Goal: Information Seeking & Learning: Learn about a topic

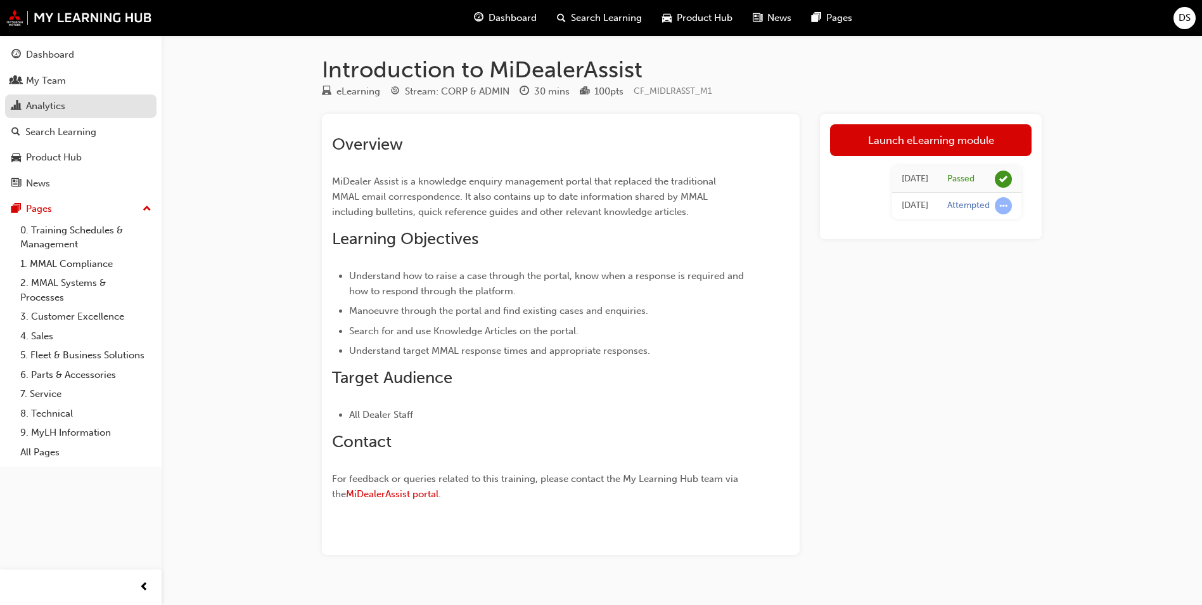
click at [53, 101] on div "Analytics" at bounding box center [45, 106] width 39 height 15
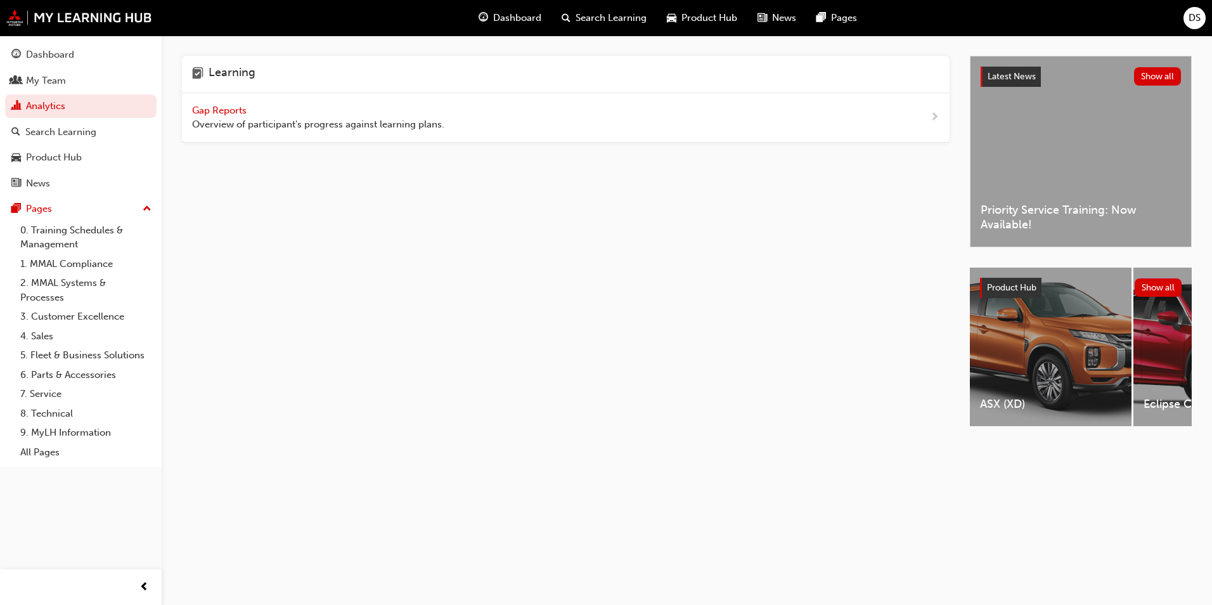
click at [209, 108] on span "Gap Reports" at bounding box center [220, 110] width 57 height 11
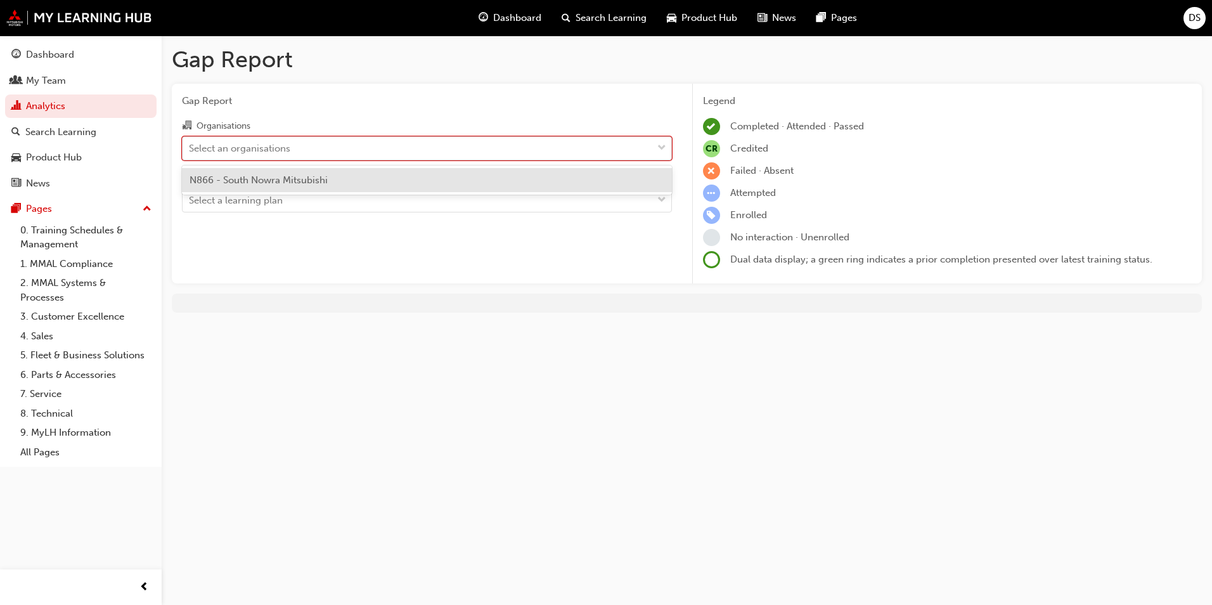
click at [267, 151] on div "Select an organisations" at bounding box center [239, 148] width 101 height 15
click at [190, 151] on input "Organisations option N866 - South Nowra Mitsubishi focused, 1 of 1. 1 result av…" at bounding box center [189, 147] width 1 height 11
click at [319, 179] on span "N866 - South Nowra Mitsubishi" at bounding box center [258, 179] width 138 height 11
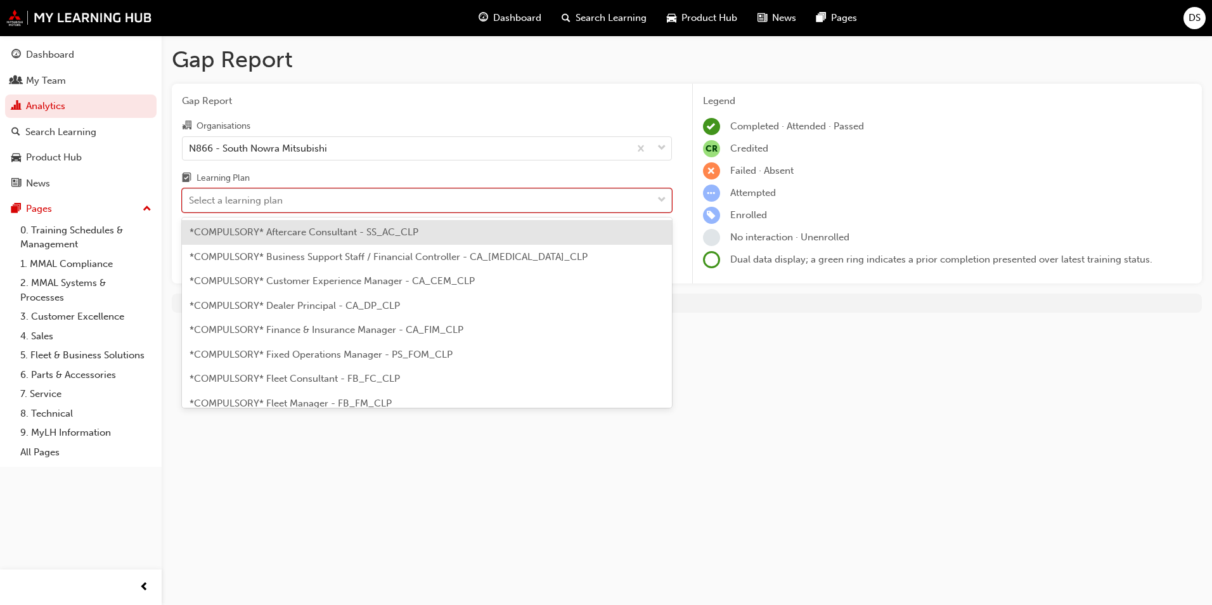
click at [320, 204] on div "Select a learning plan" at bounding box center [418, 200] width 470 height 22
click at [190, 204] on input "Learning Plan option *COMPULSORY* Aftercare Consultant - SS_AC_CLP focused, 1 o…" at bounding box center [189, 200] width 1 height 11
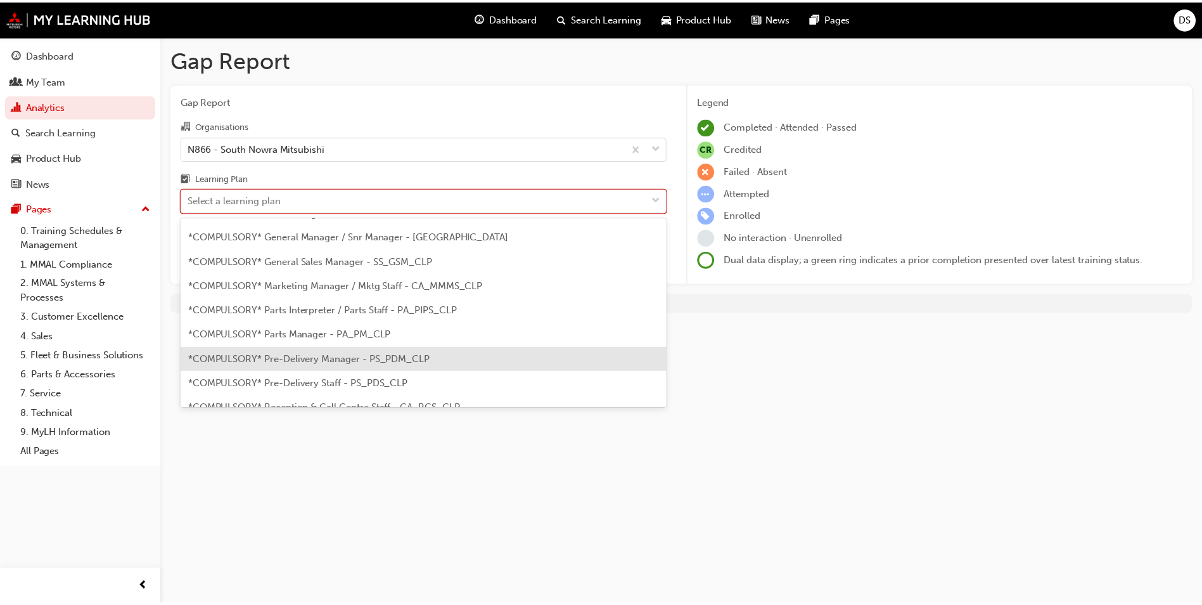
scroll to position [317, 0]
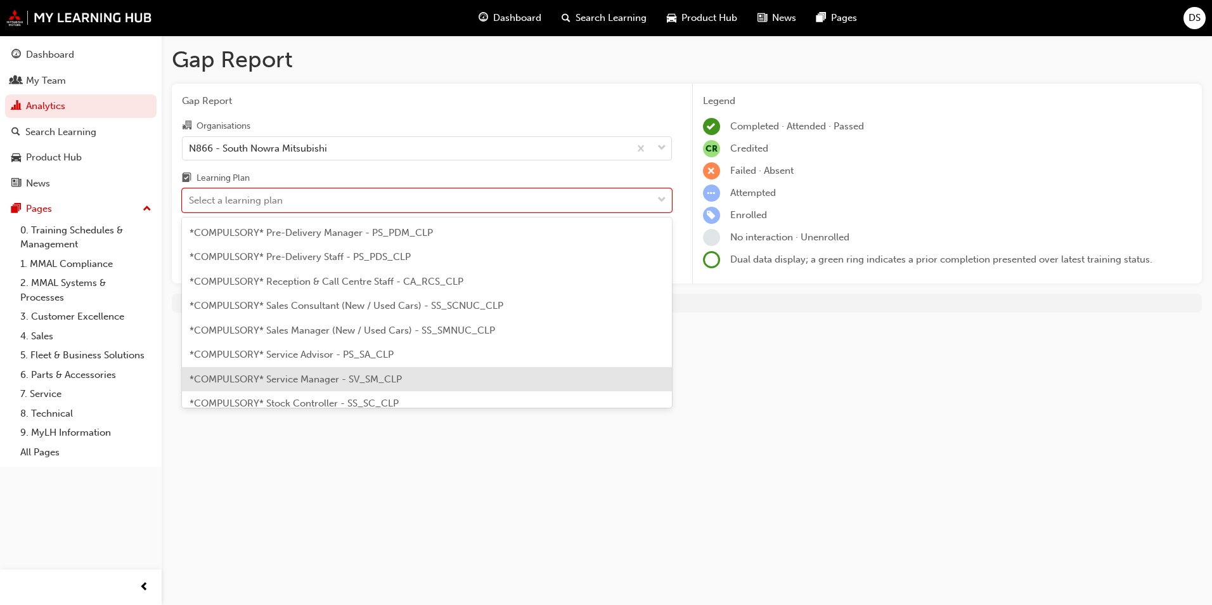
click at [395, 380] on span "*COMPULSORY* Service Manager - SV_SM_CLP" at bounding box center [295, 378] width 212 height 11
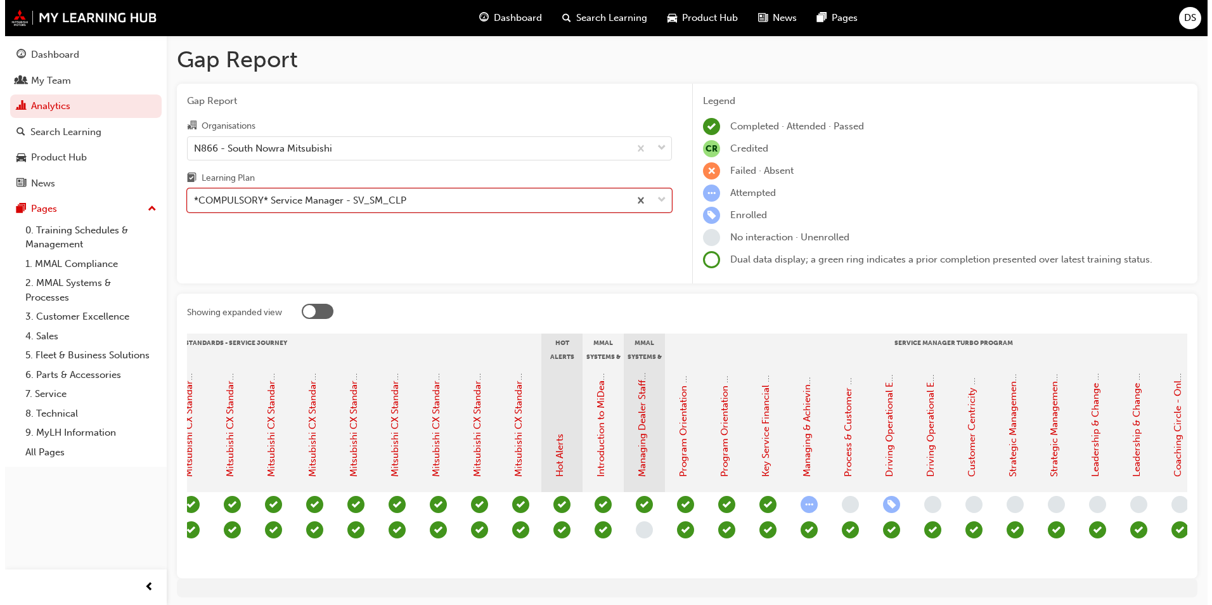
scroll to position [0, 805]
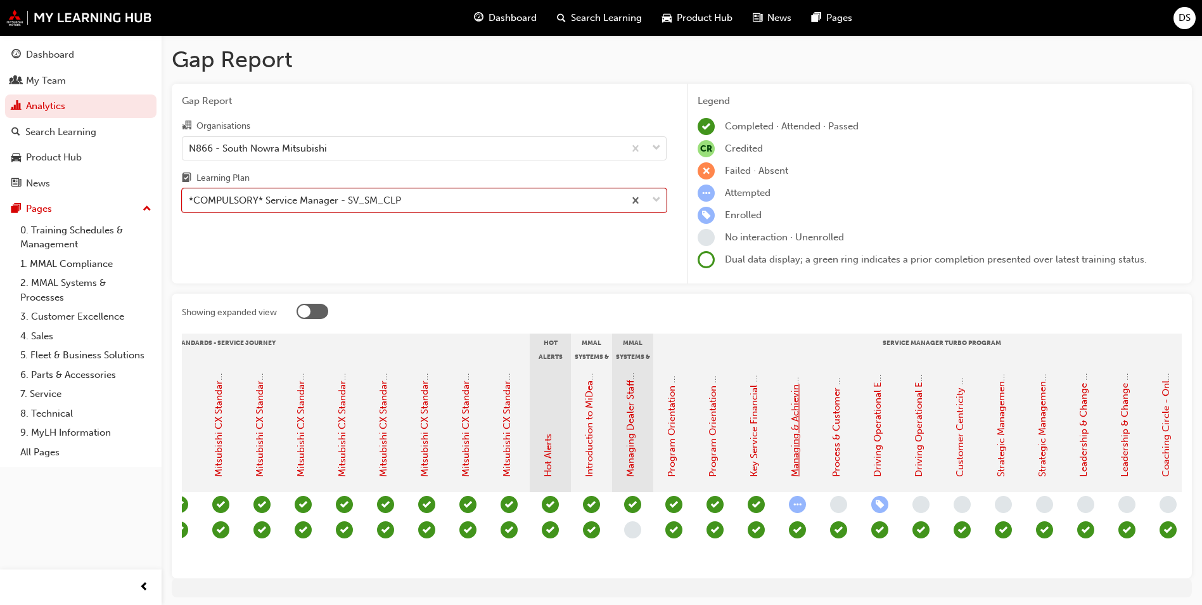
click at [800, 431] on link "Managing & Achieving Budgets - eLearning Module (Service Manager Turbo Program)" at bounding box center [795, 287] width 11 height 377
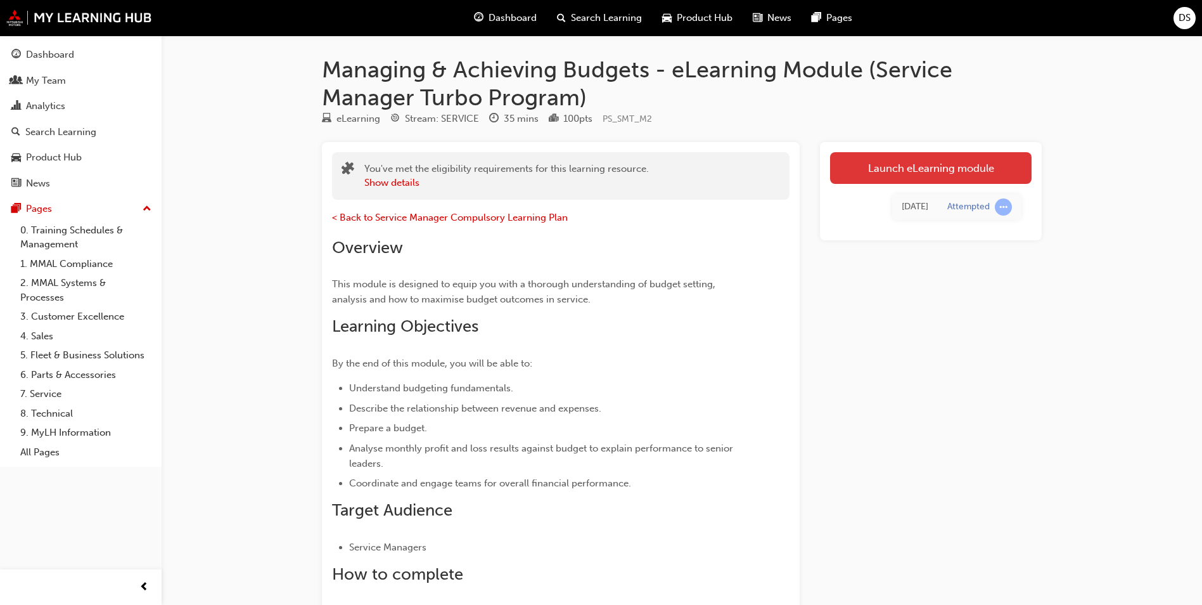
click at [916, 167] on link "Launch eLearning module" at bounding box center [931, 168] width 202 height 32
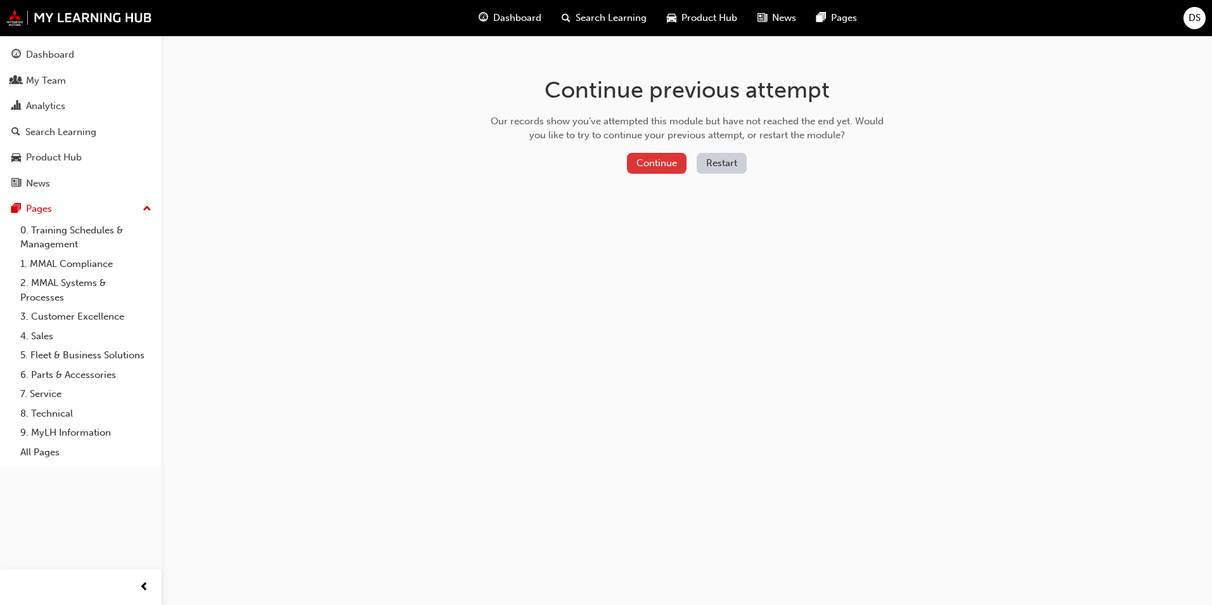
click at [652, 167] on button "Continue" at bounding box center [657, 163] width 60 height 21
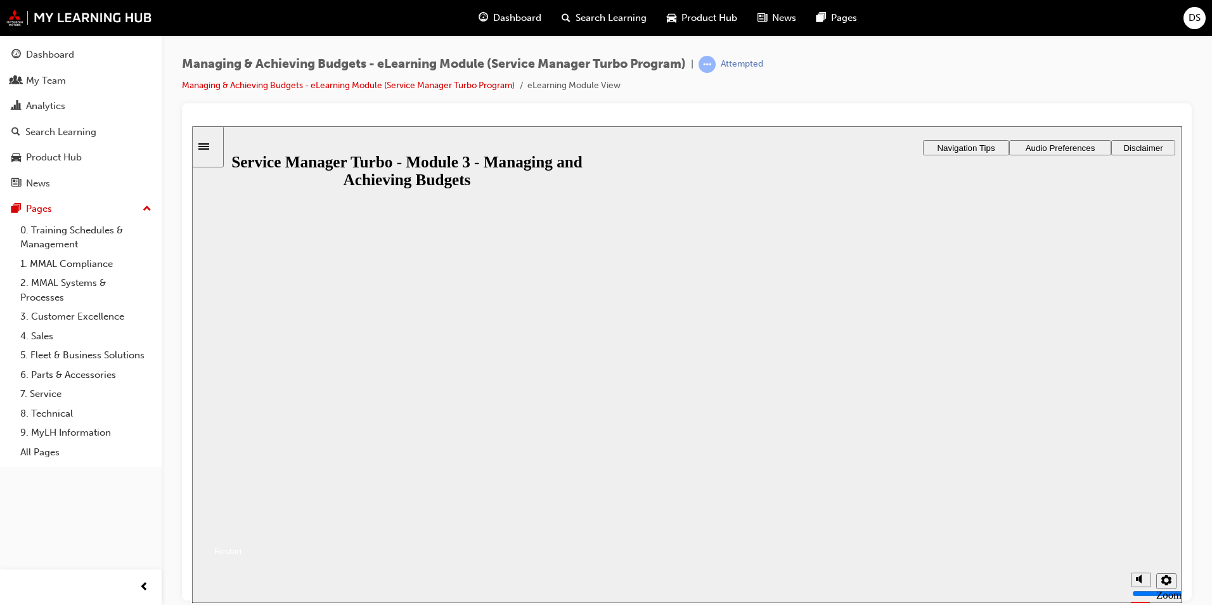
click at [242, 527] on button "Resume" at bounding box center [217, 535] width 50 height 16
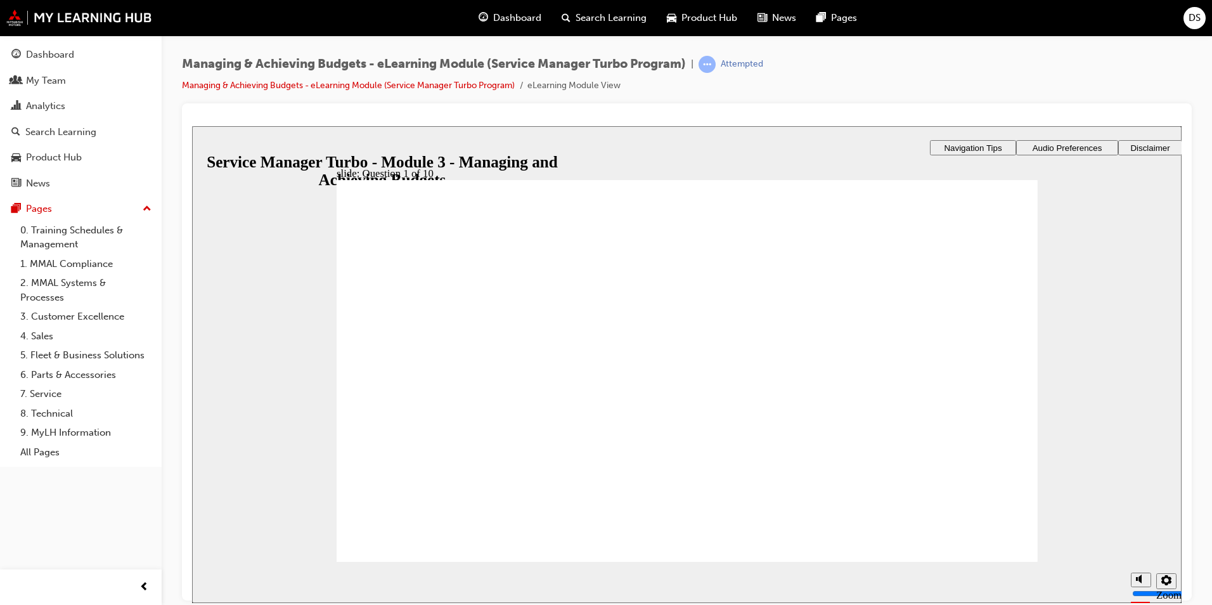
radio input "true"
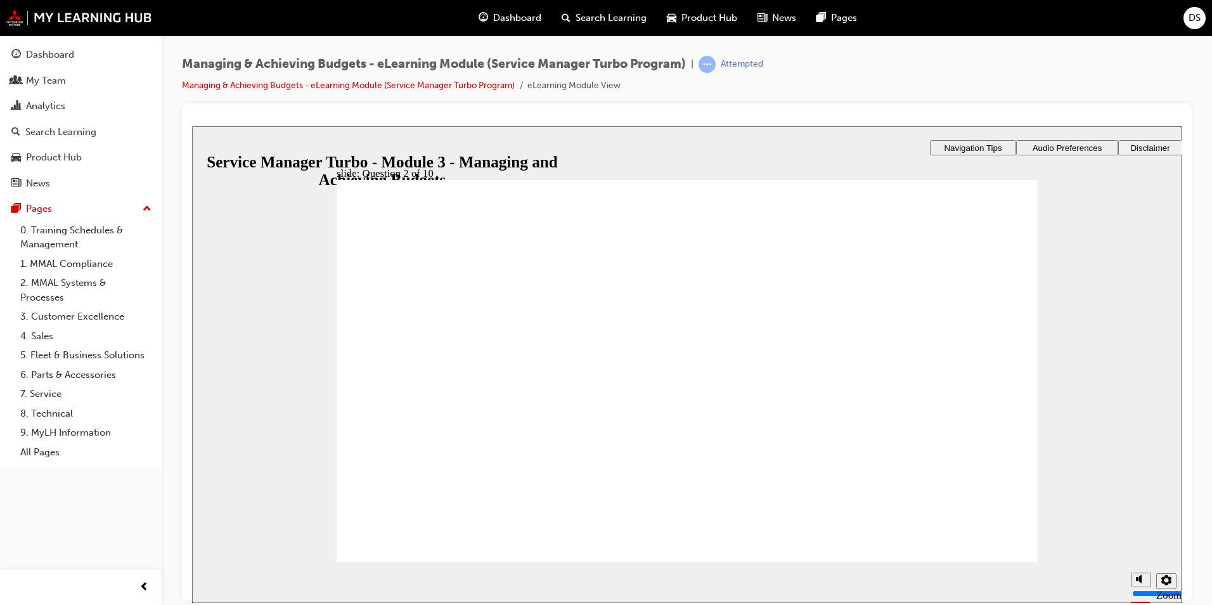
radio input "true"
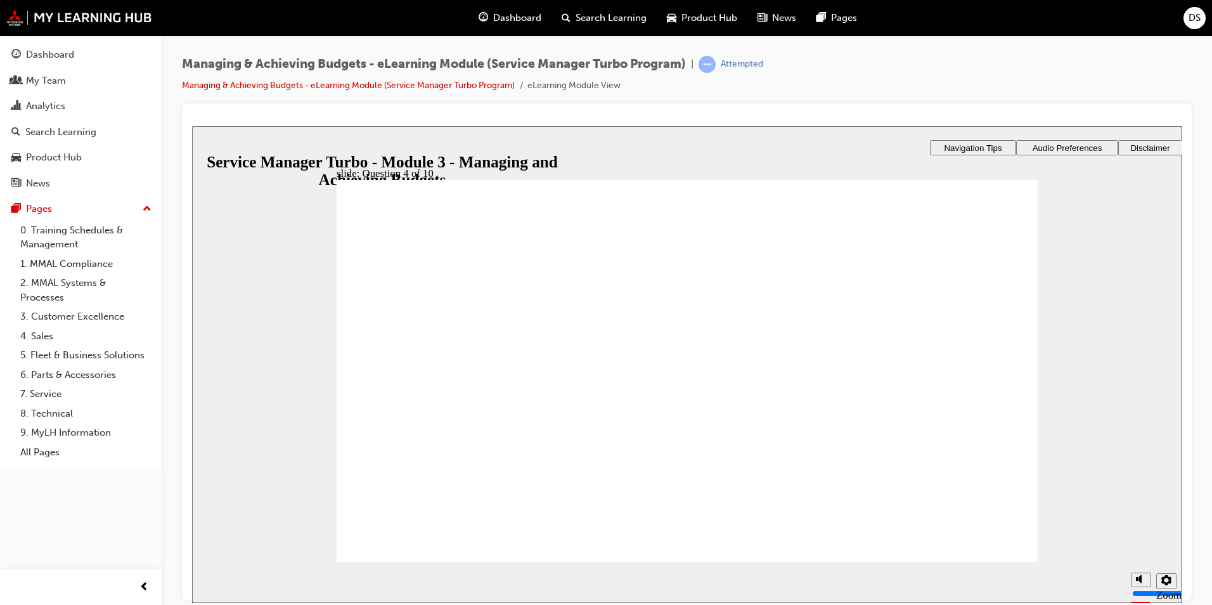
radio input "true"
drag, startPoint x: 620, startPoint y: 458, endPoint x: 439, endPoint y: 376, distance: 199.4
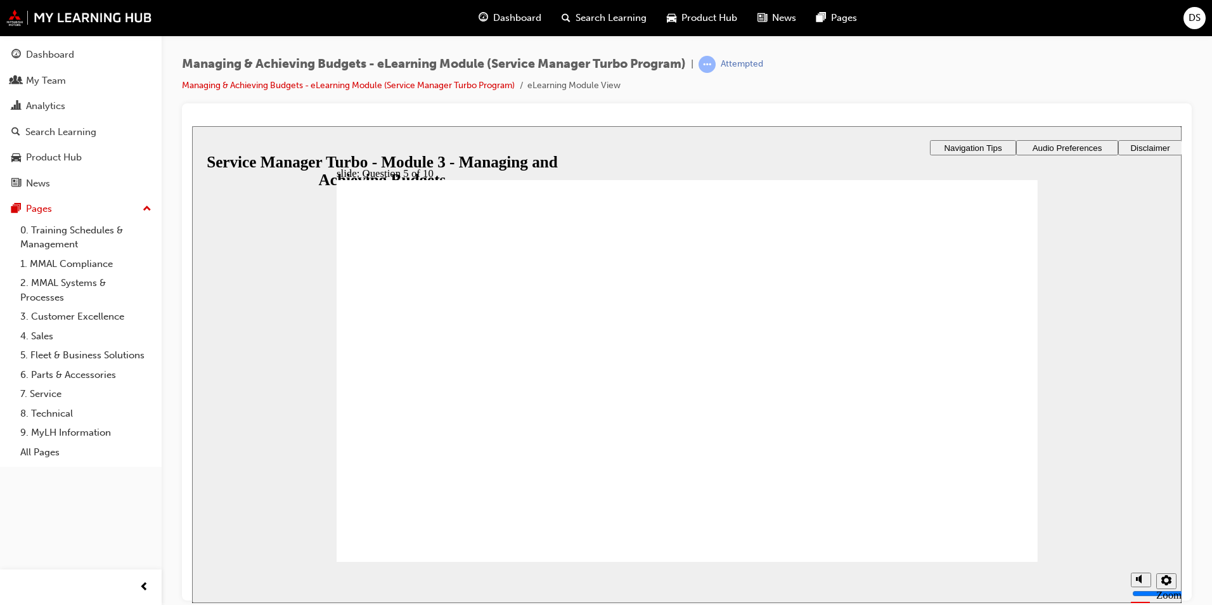
drag, startPoint x: 762, startPoint y: 458, endPoint x: 583, endPoint y: 373, distance: 198.4
drag, startPoint x: 400, startPoint y: 457, endPoint x: 933, endPoint y: 369, distance: 540.8
drag, startPoint x: 956, startPoint y: 461, endPoint x: 773, endPoint y: 373, distance: 203.2
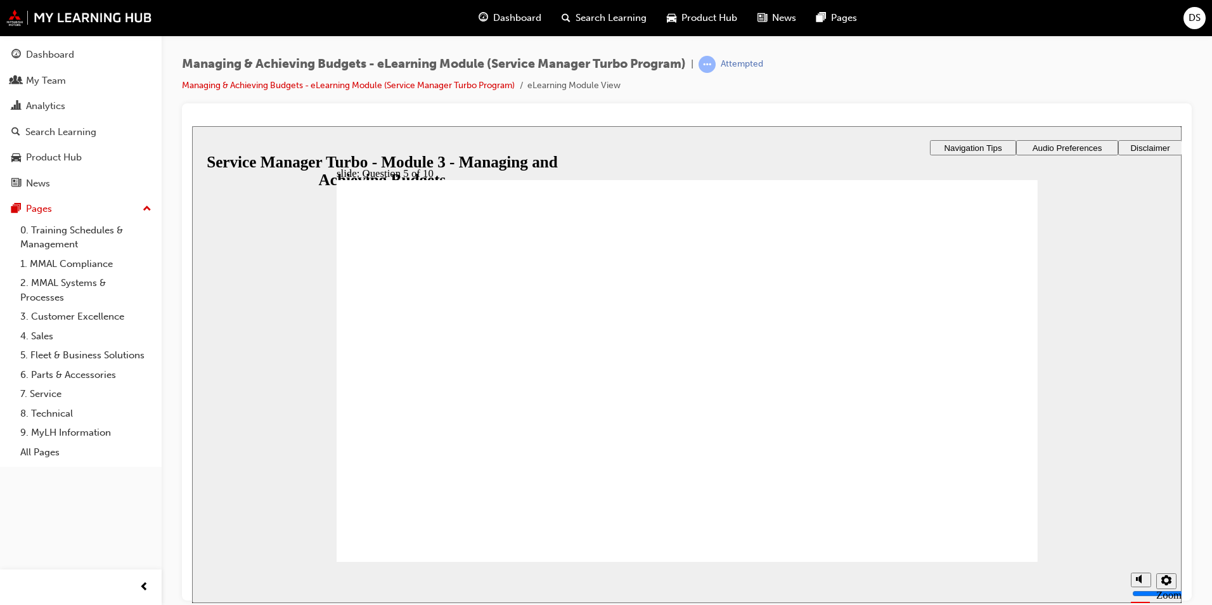
checkbox input "true"
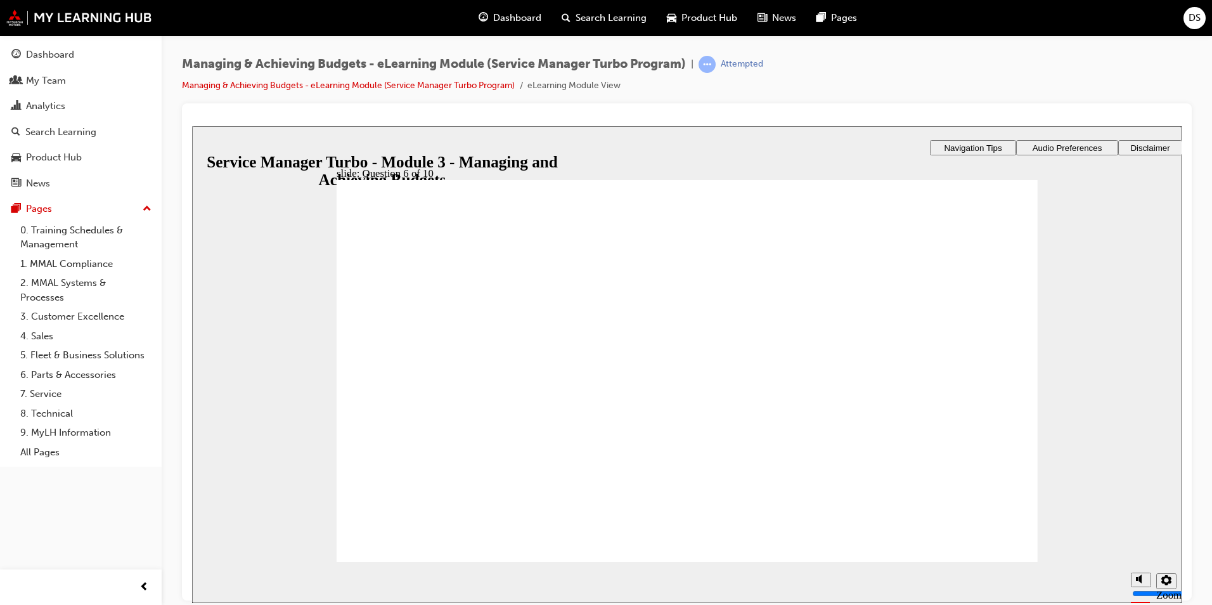
click at [543, 118] on div at bounding box center [686, 119] width 989 height 13
click at [57, 62] on div "Dashboard" at bounding box center [80, 55] width 139 height 16
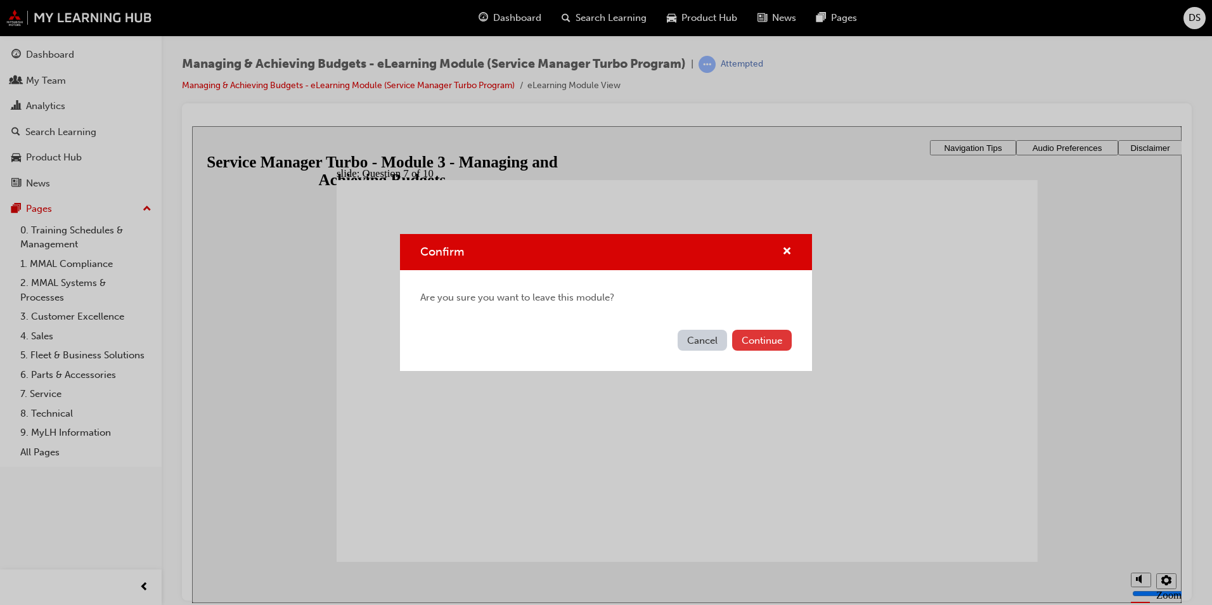
click at [769, 342] on button "Continue" at bounding box center [762, 340] width 60 height 21
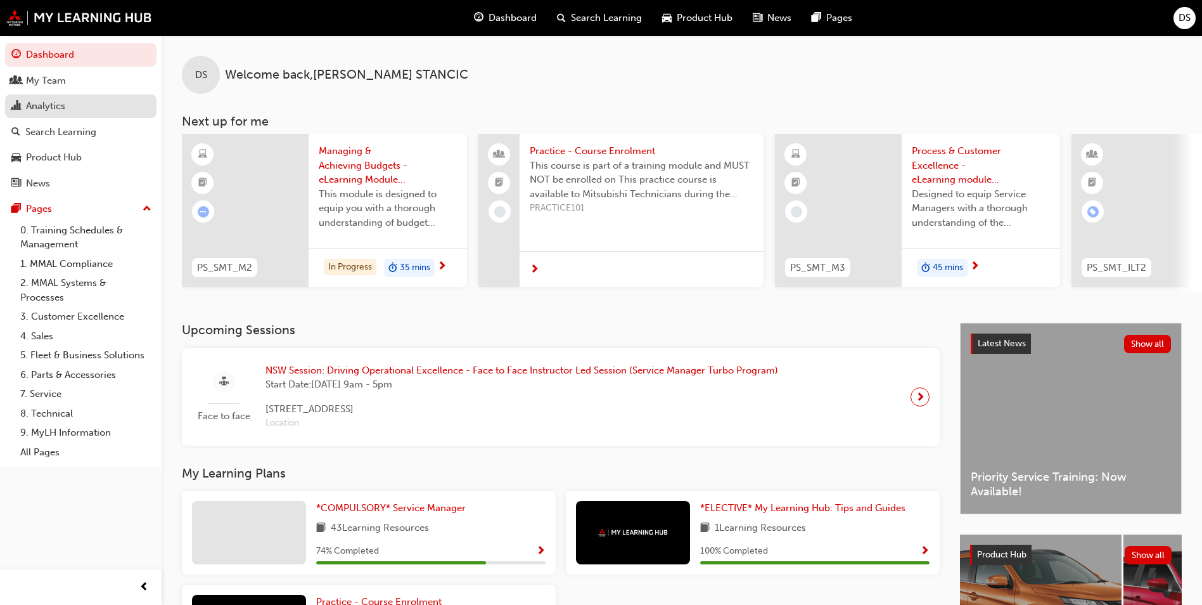
click at [54, 103] on div "Analytics" at bounding box center [45, 106] width 39 height 15
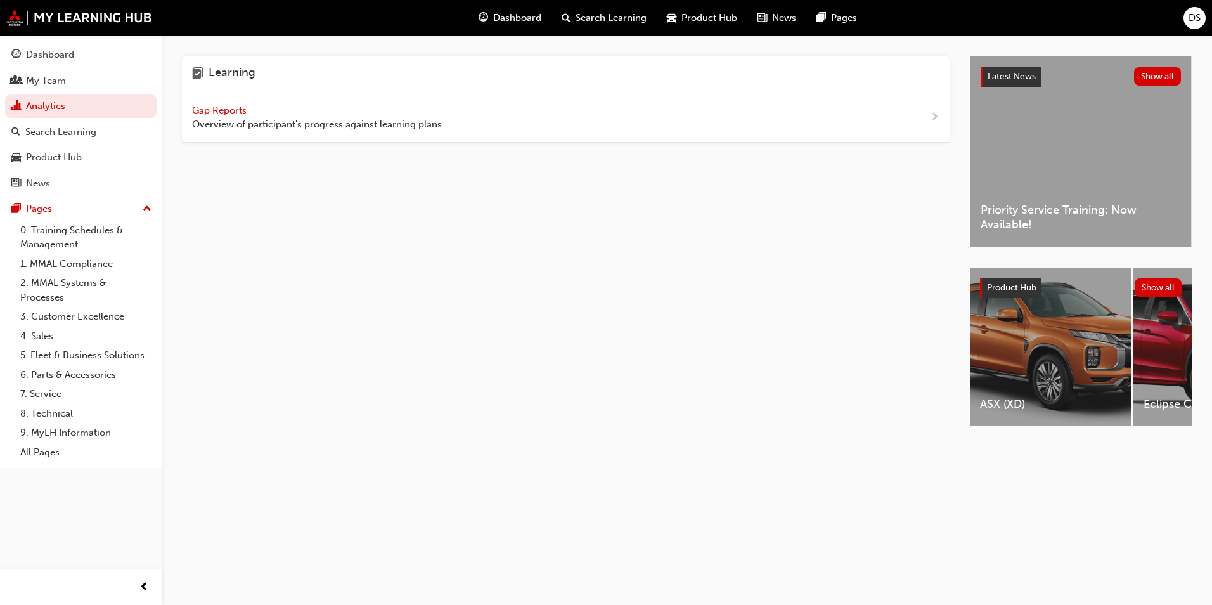
click at [238, 109] on span "Gap Reports" at bounding box center [220, 110] width 57 height 11
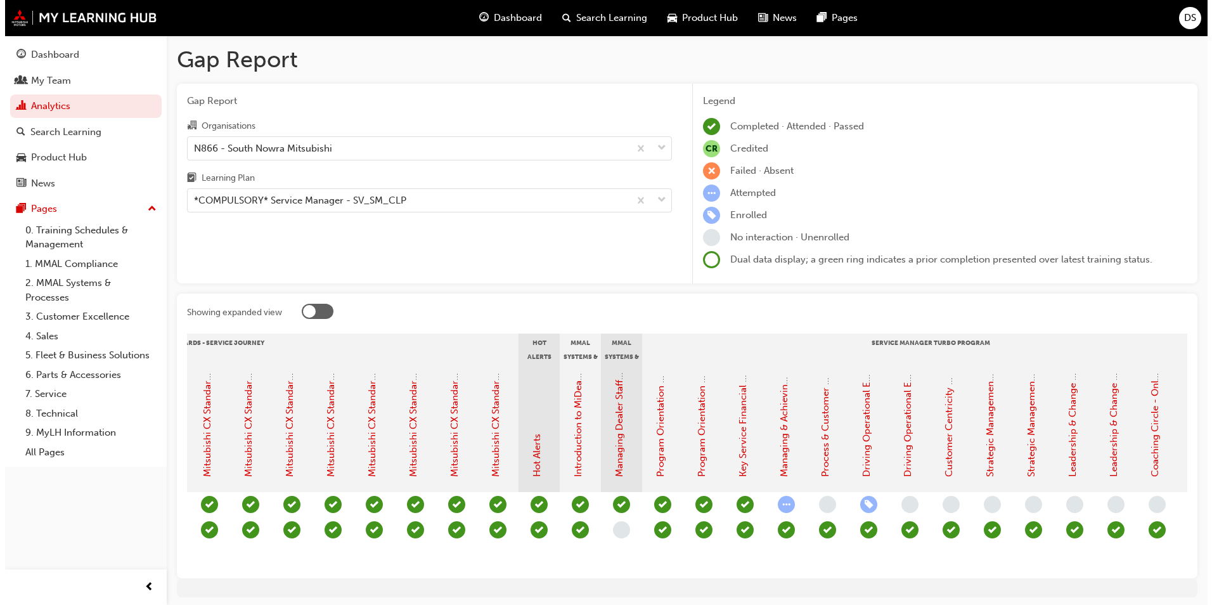
scroll to position [0, 833]
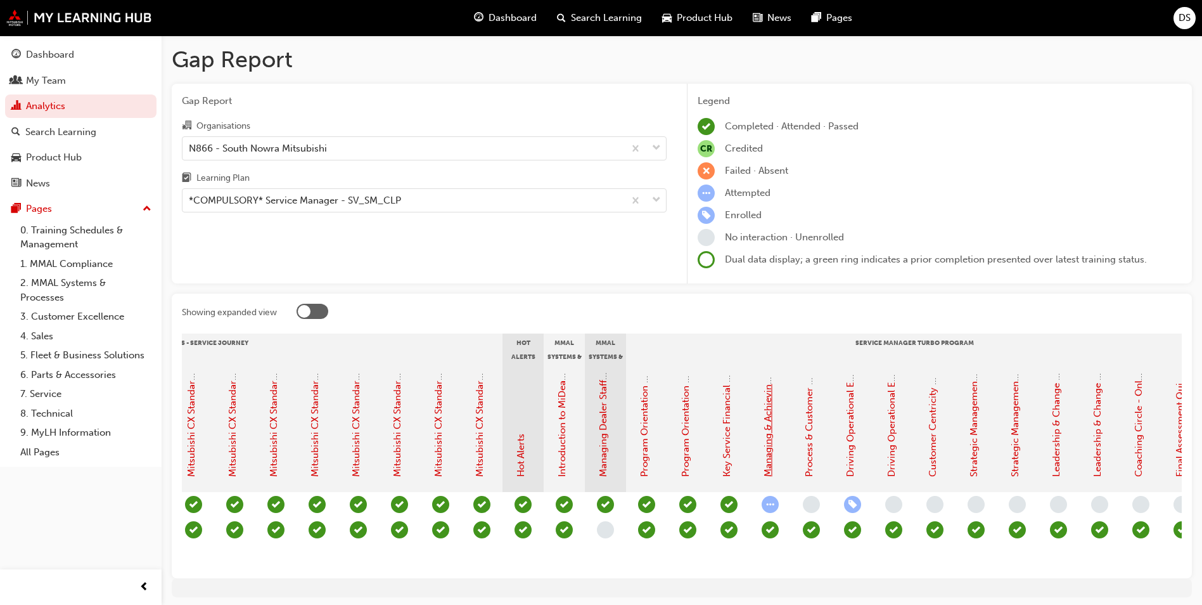
click at [767, 443] on link "Managing & Achieving Budgets - eLearning Module (Service Manager Turbo Program)" at bounding box center [767, 287] width 11 height 377
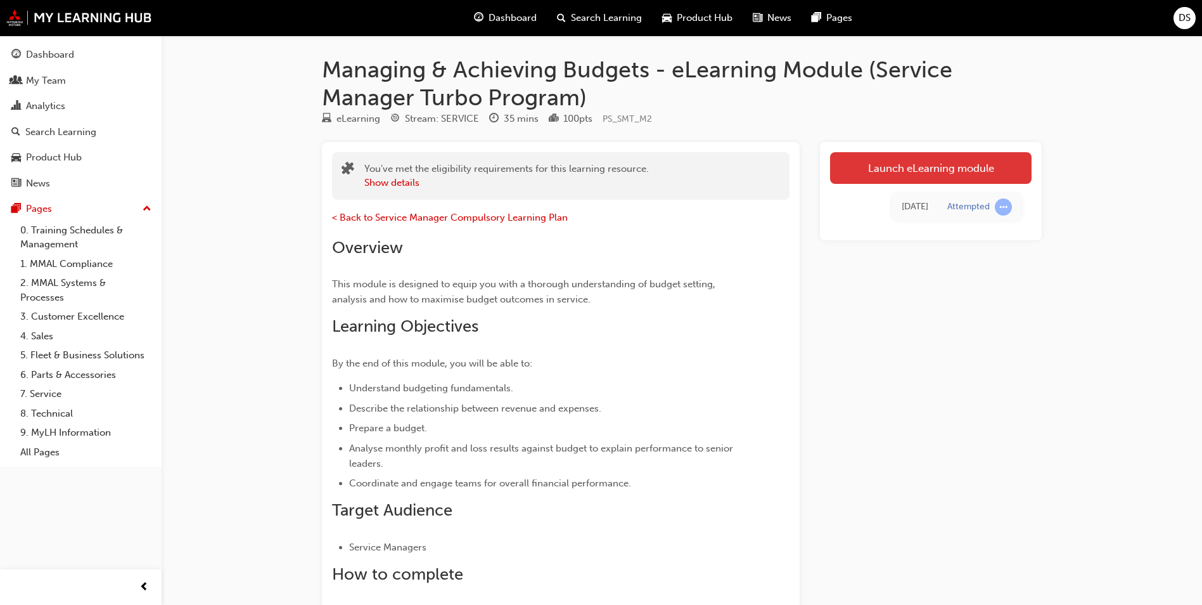
click at [945, 169] on link "Launch eLearning module" at bounding box center [931, 168] width 202 height 32
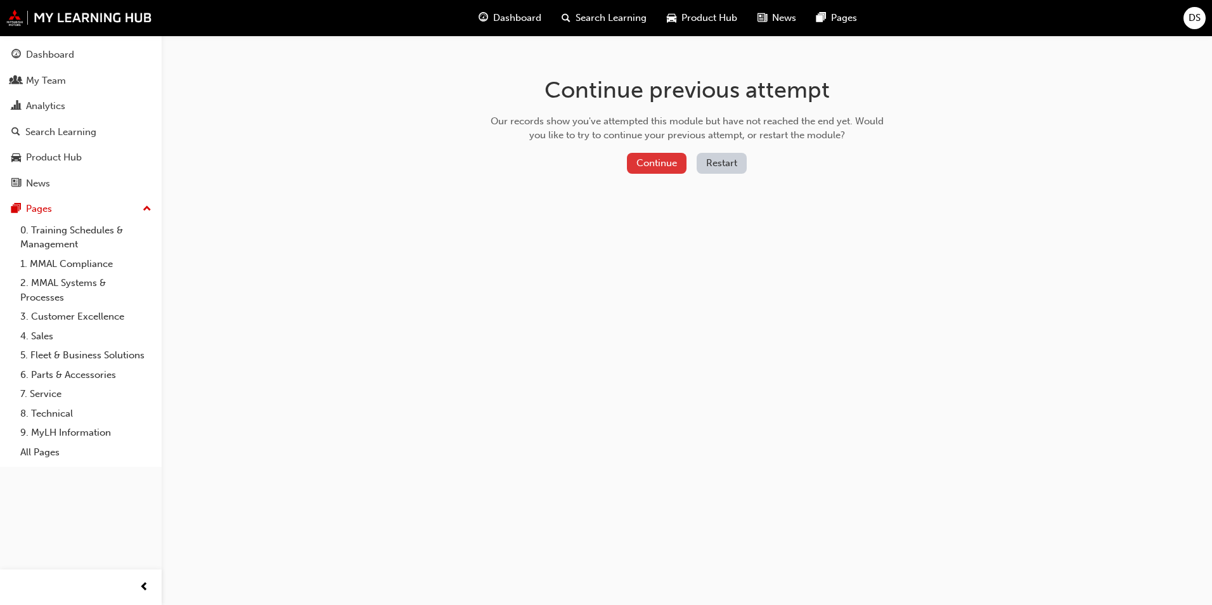
click at [657, 162] on button "Continue" at bounding box center [657, 163] width 60 height 21
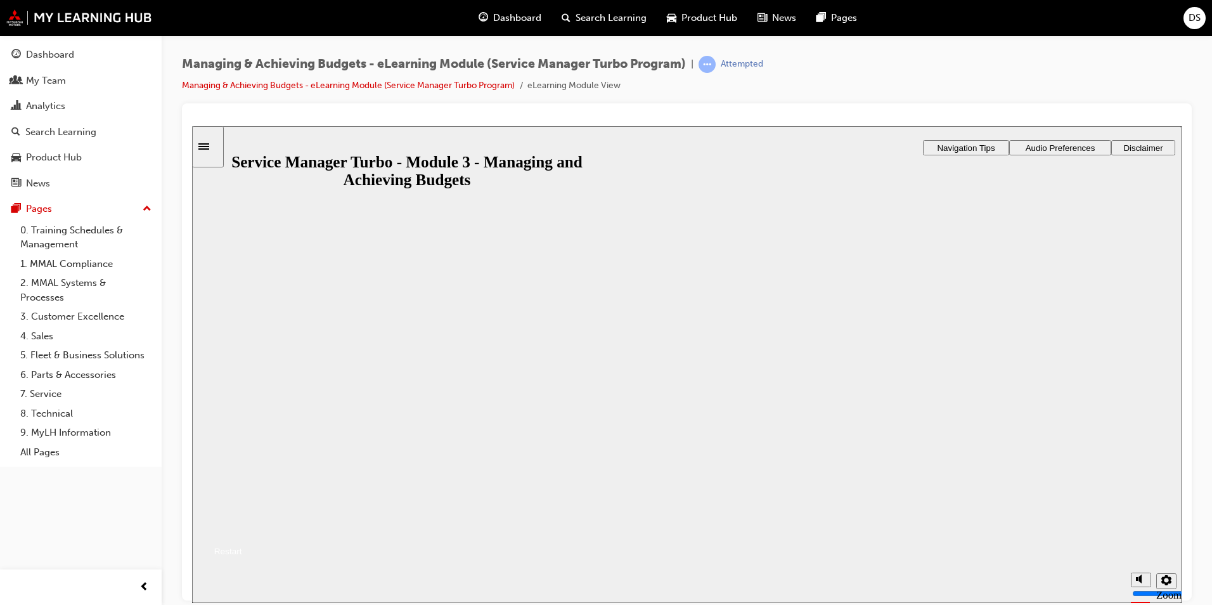
click at [242, 527] on button "Resume" at bounding box center [217, 535] width 50 height 16
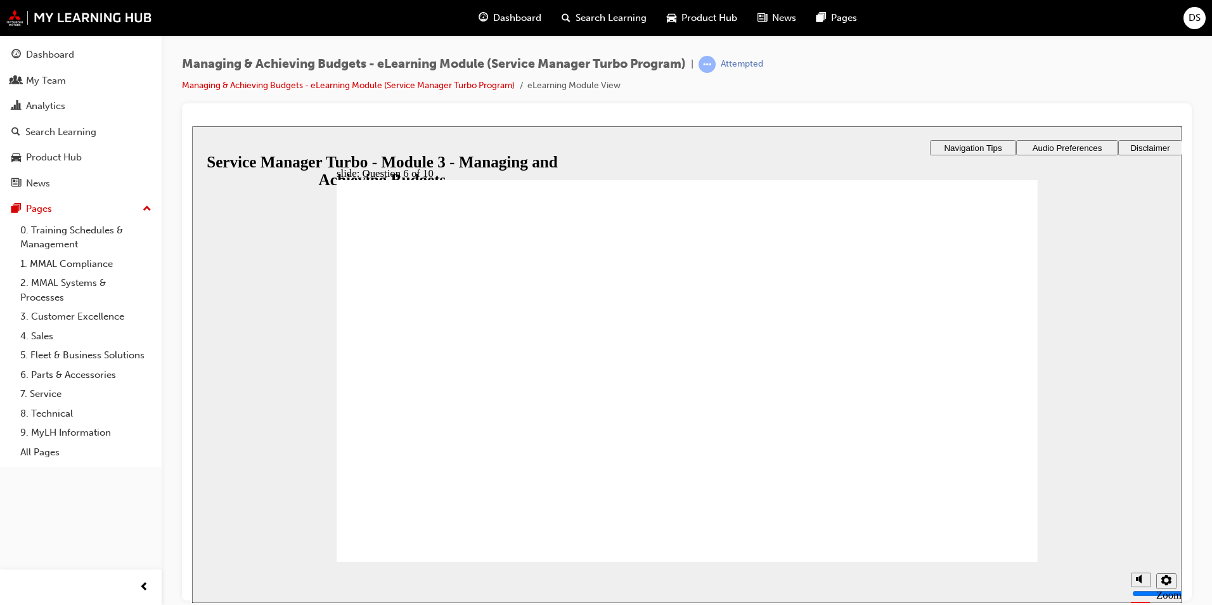
checkbox input "true"
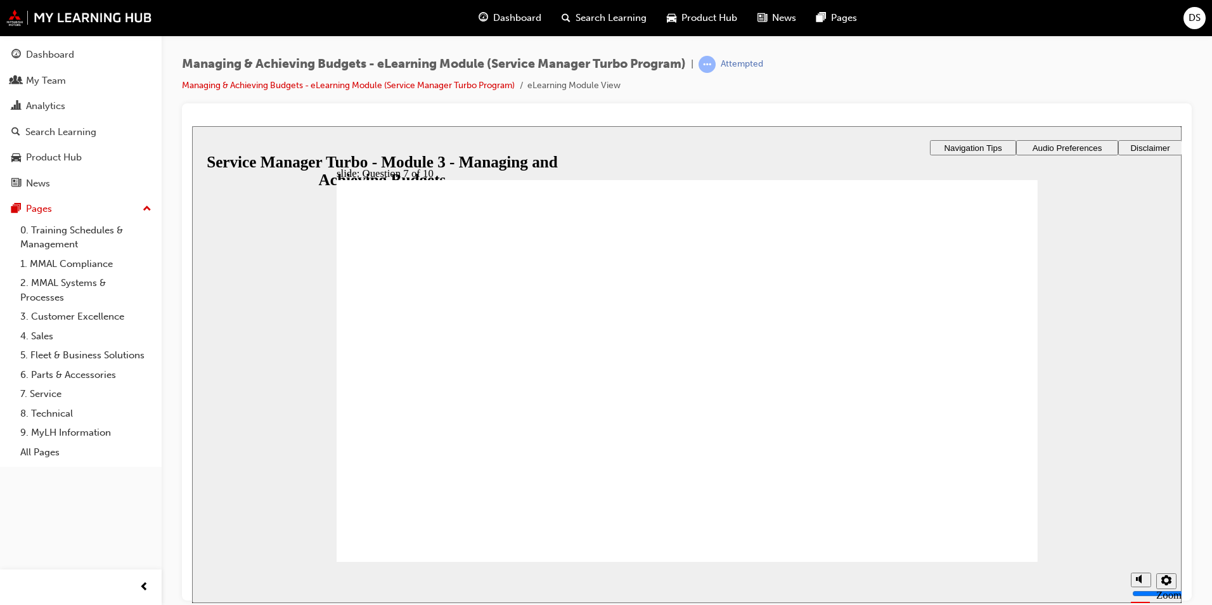
radio input "true"
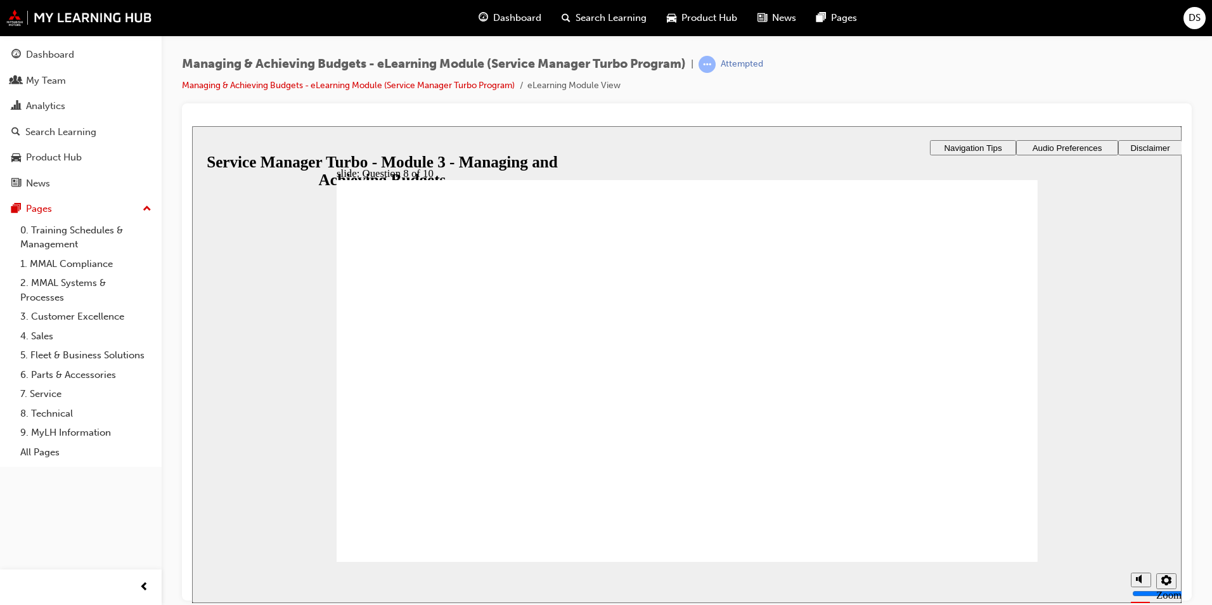
radio input "true"
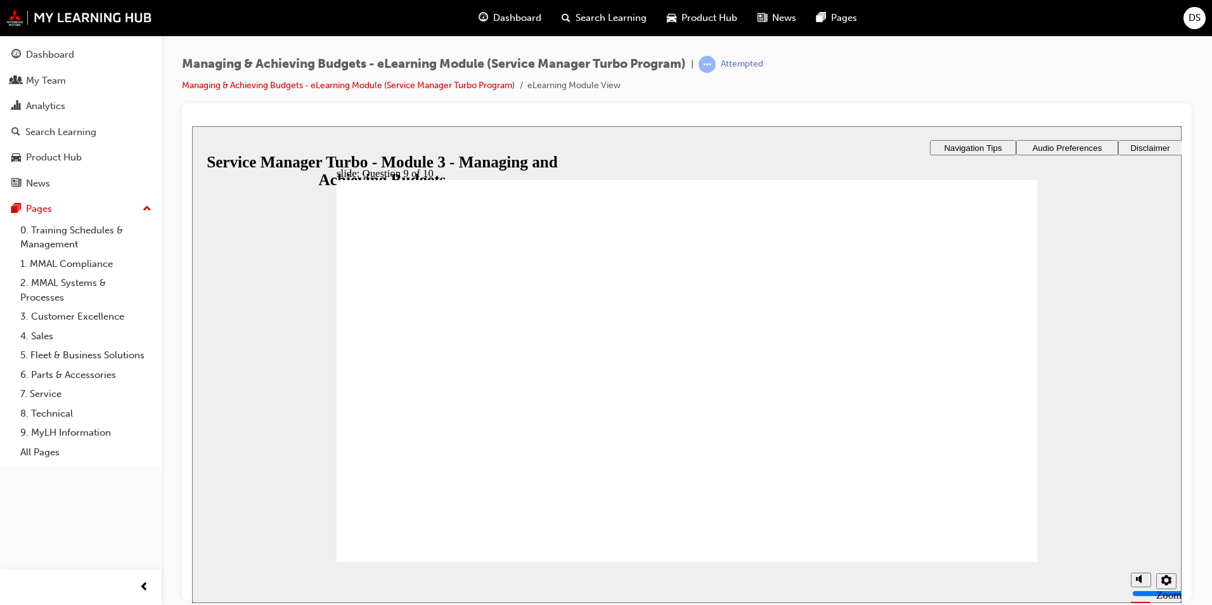
checkbox input "true"
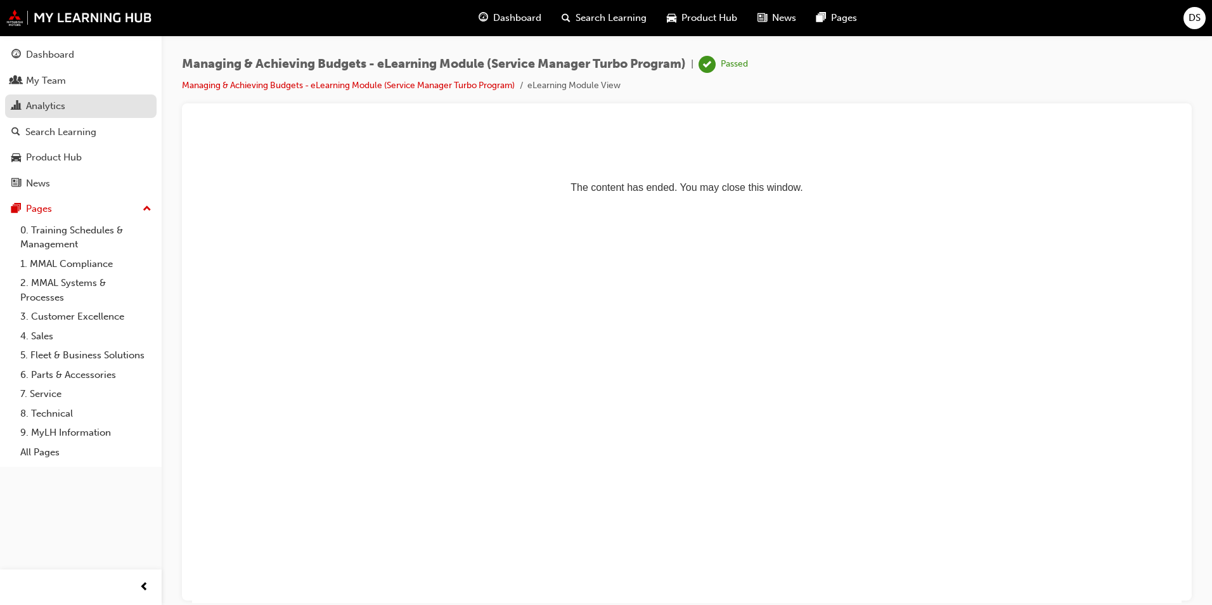
click at [50, 99] on div "Analytics" at bounding box center [45, 106] width 39 height 15
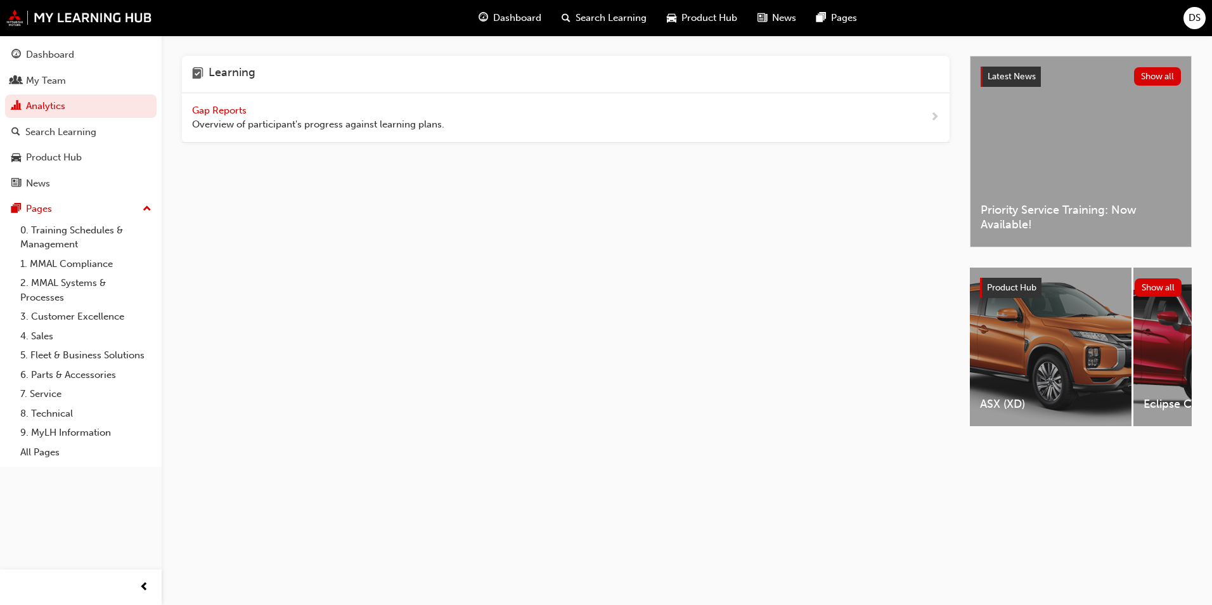
click at [219, 113] on span "Gap Reports" at bounding box center [220, 110] width 57 height 11
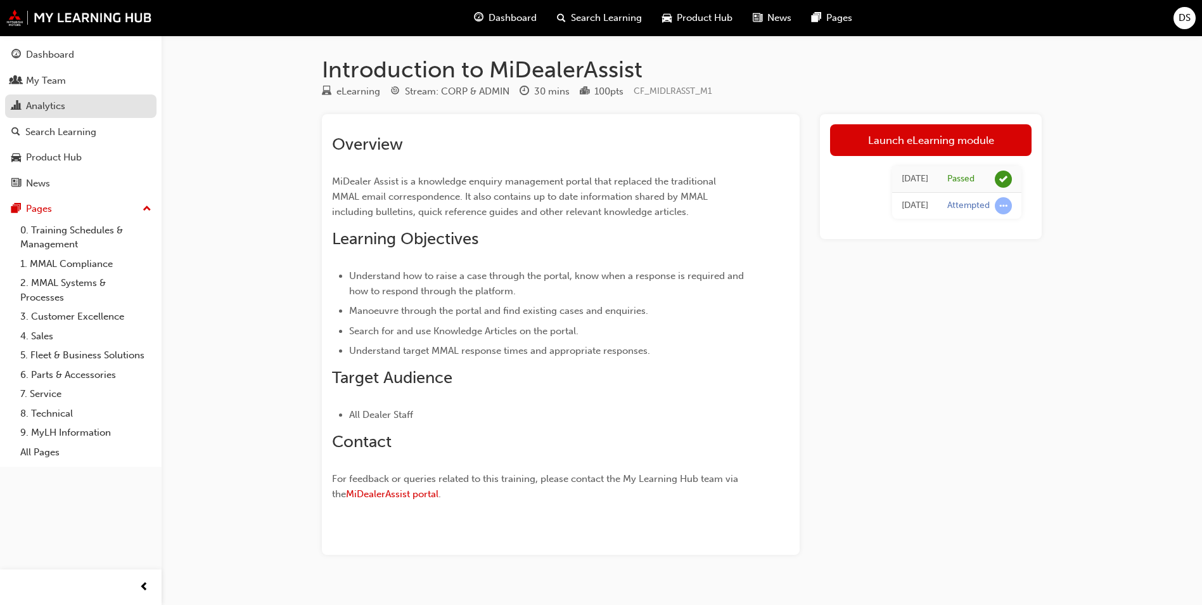
click at [48, 97] on link "Analytics" at bounding box center [80, 105] width 151 height 23
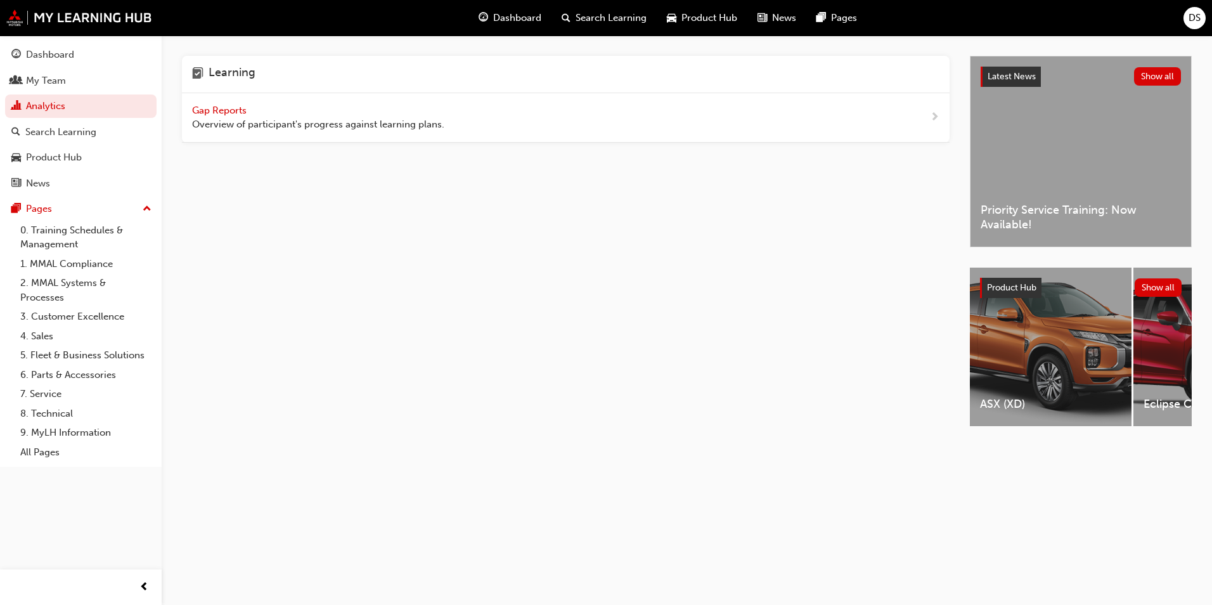
click at [220, 109] on span "Gap Reports" at bounding box center [220, 110] width 57 height 11
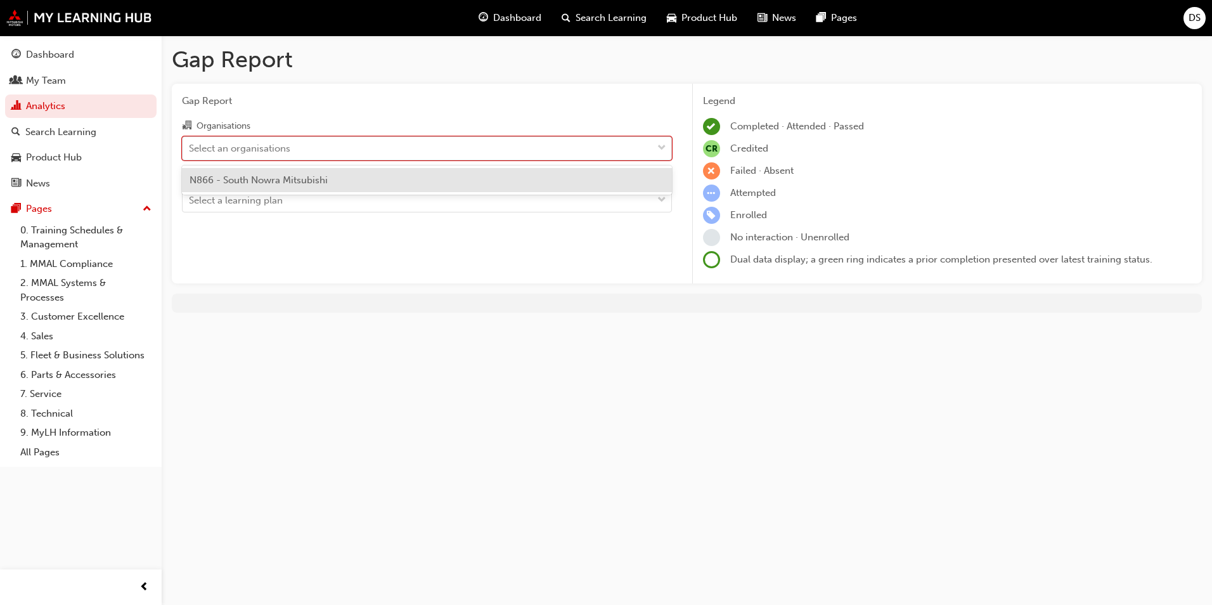
click at [323, 144] on div "Select an organisations" at bounding box center [418, 148] width 470 height 22
click at [190, 144] on input "Organisations option N866 - South Nowra Mitsubishi focused, 1 of 1. 1 result av…" at bounding box center [189, 147] width 1 height 11
click at [329, 183] on div "N866 - South Nowra Mitsubishi" at bounding box center [427, 180] width 490 height 25
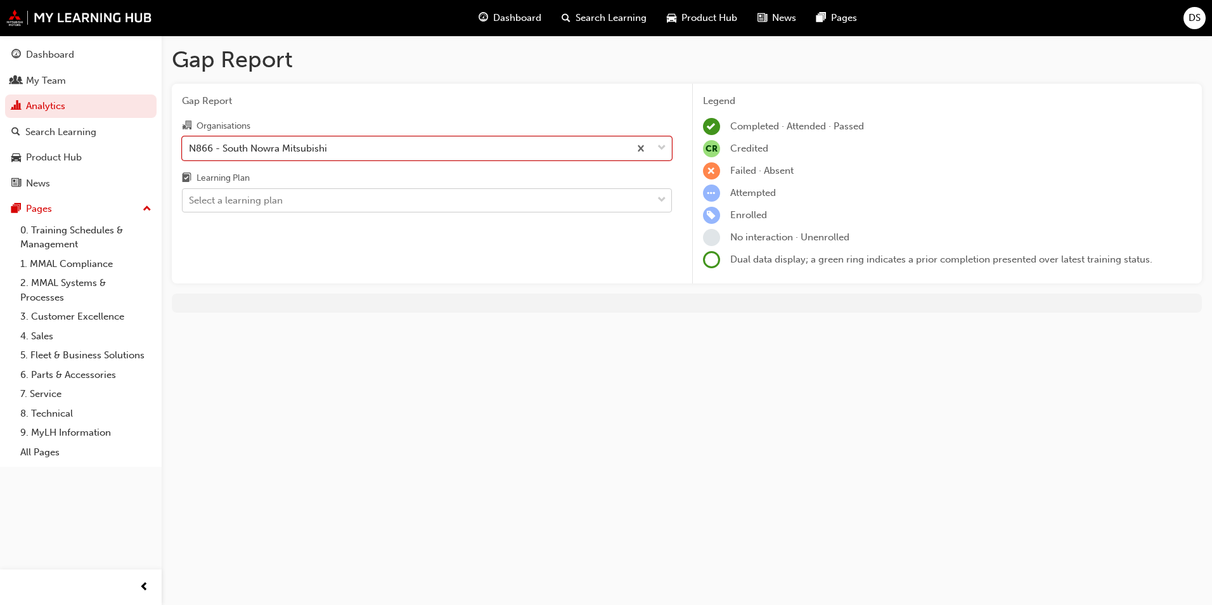
click at [333, 200] on div "Select a learning plan" at bounding box center [418, 200] width 470 height 22
click at [190, 200] on input "Learning Plan Select a learning plan" at bounding box center [189, 200] width 1 height 11
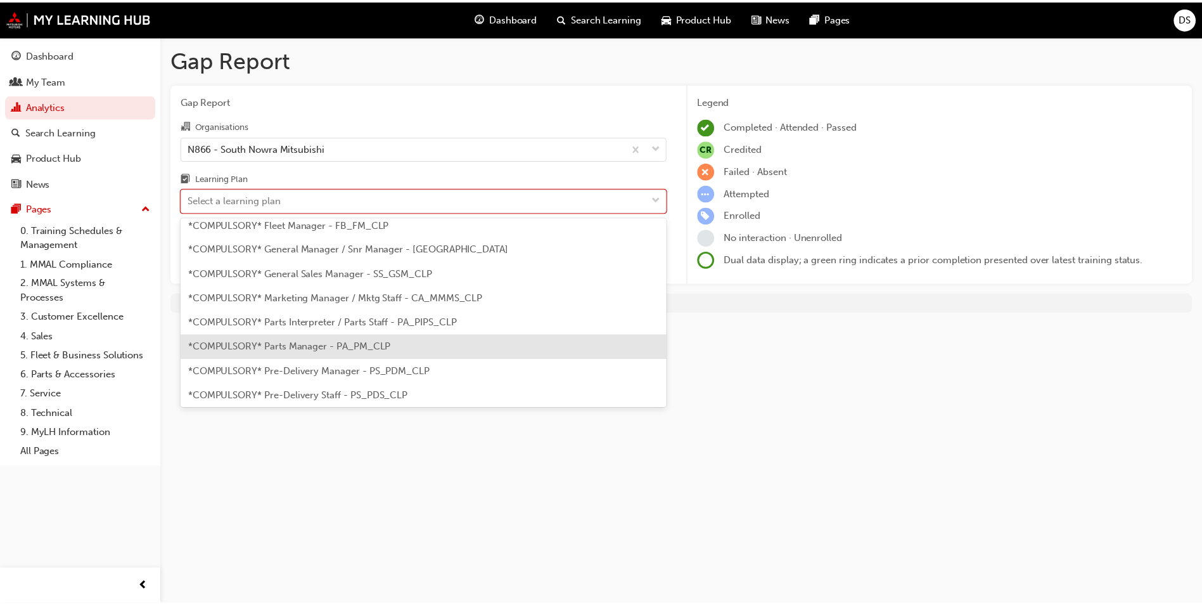
scroll to position [317, 0]
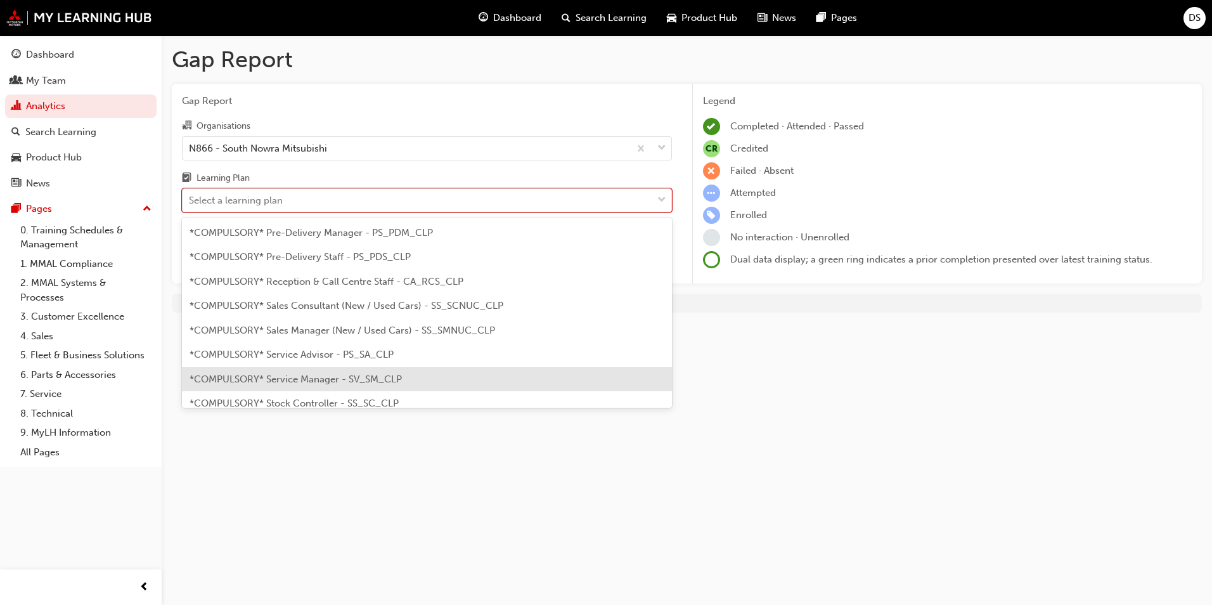
click at [400, 380] on span "*COMPULSORY* Service Manager - SV_SM_CLP" at bounding box center [295, 378] width 212 height 11
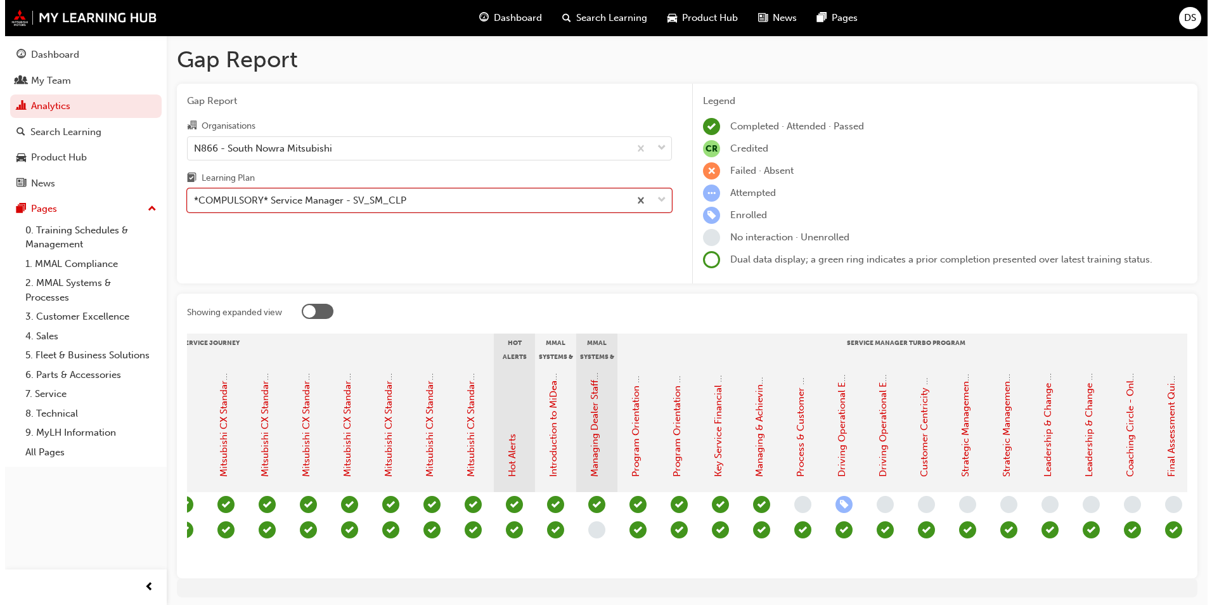
scroll to position [0, 852]
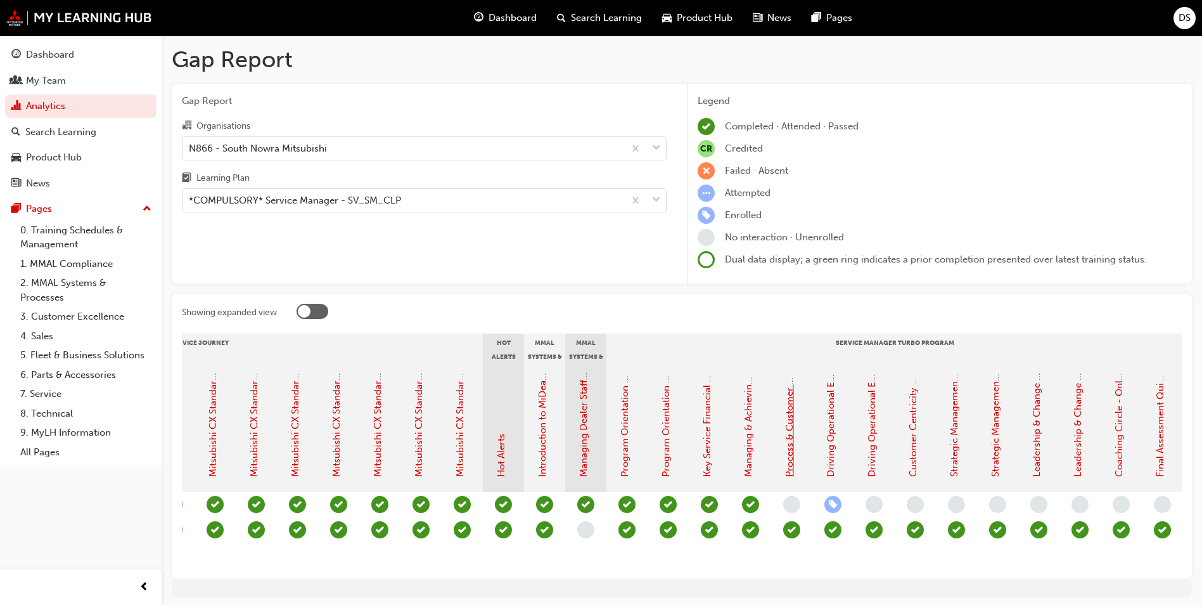
click at [789, 430] on link "Process & Customer Excellence - eLearning module (Service Manager Turbo Program)" at bounding box center [789, 287] width 11 height 380
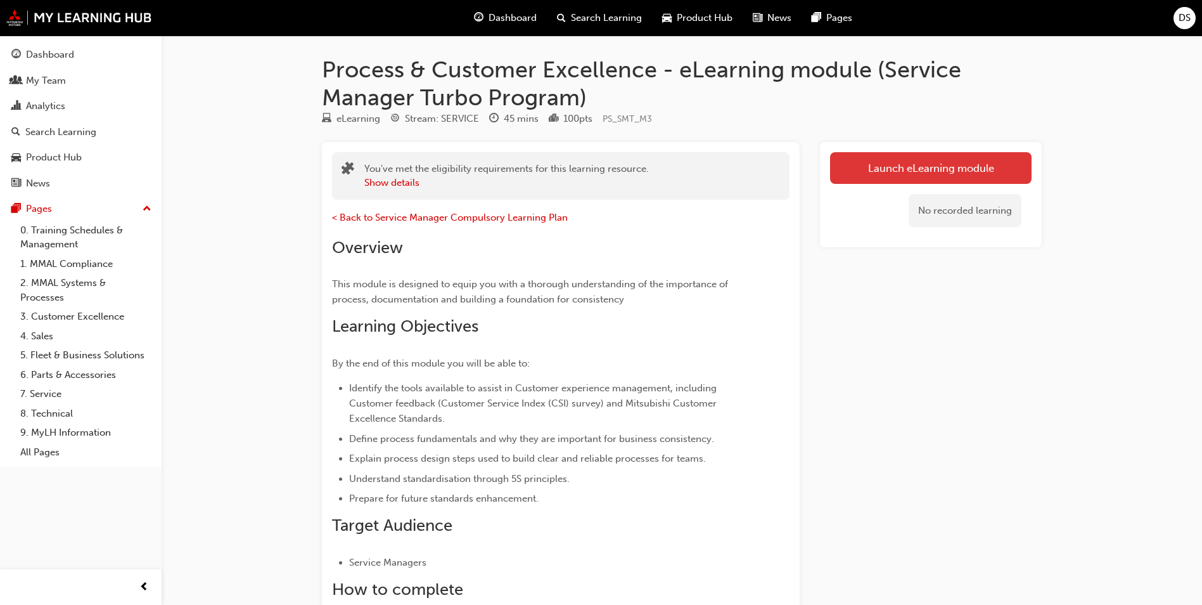
click at [951, 165] on link "Launch eLearning module" at bounding box center [931, 168] width 202 height 32
